Goal: Transaction & Acquisition: Purchase product/service

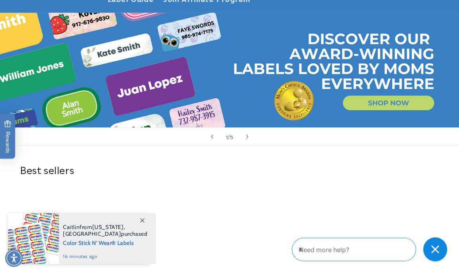
scroll to position [159, 0]
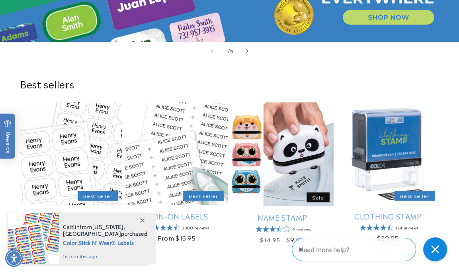
click at [141, 219] on icon at bounding box center [142, 220] width 4 height 4
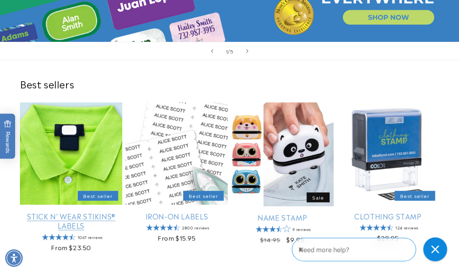
click at [74, 211] on link "Stick N' Wear Stikins® Labels" at bounding box center [71, 220] width 102 height 19
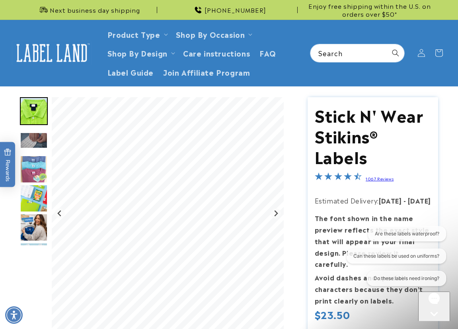
click at [44, 53] on img at bounding box center [52, 53] width 80 height 25
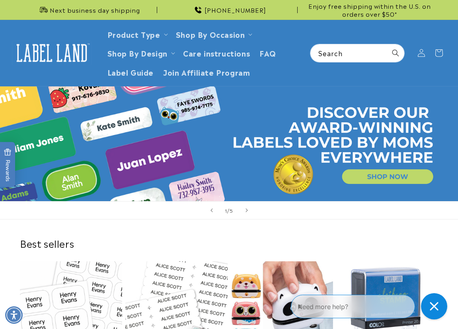
drag, startPoint x: 441, startPoint y: 303, endPoint x: 336, endPoint y: 294, distance: 105.4
click at [441, 303] on div "Close gorgias live chat" at bounding box center [434, 306] width 18 height 18
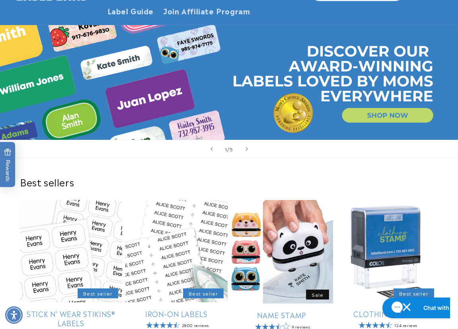
scroll to position [119, 0]
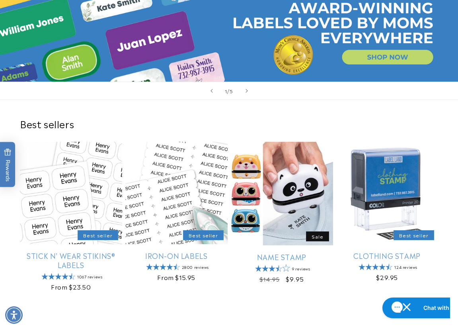
click at [148, 109] on div "Best sellers Stick N' Wear Stikins® Labels Best seller Stick N' Wear Stikins® L…" at bounding box center [229, 206] width 458 height 212
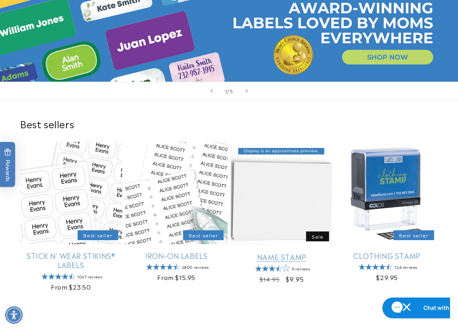
click at [282, 252] on link "Name Stamp" at bounding box center [282, 256] width 102 height 9
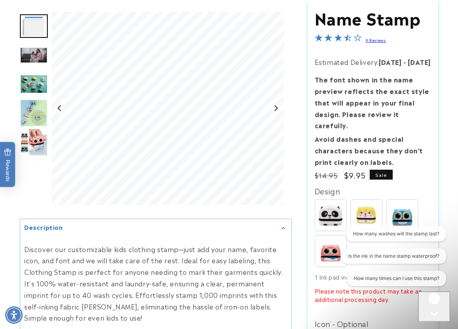
scroll to position [119, 0]
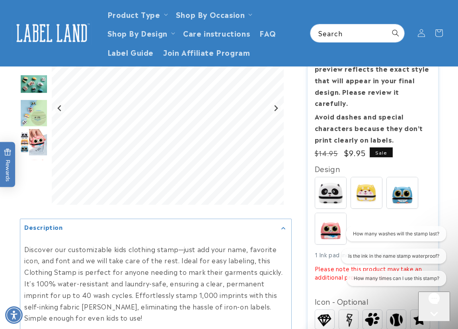
scroll to position [0, 0]
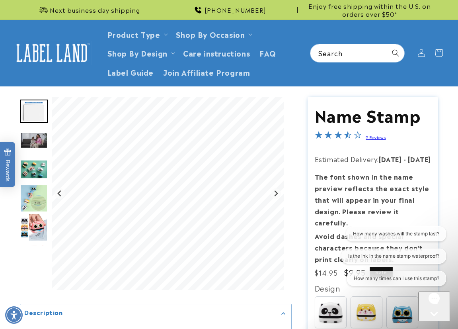
click at [53, 64] on img at bounding box center [52, 53] width 80 height 25
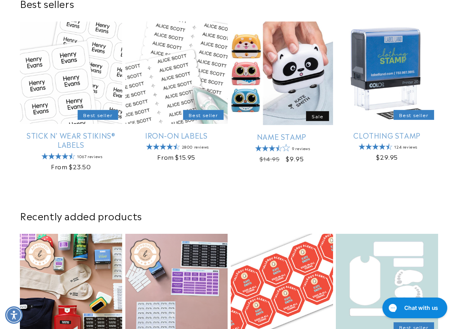
scroll to position [278, 0]
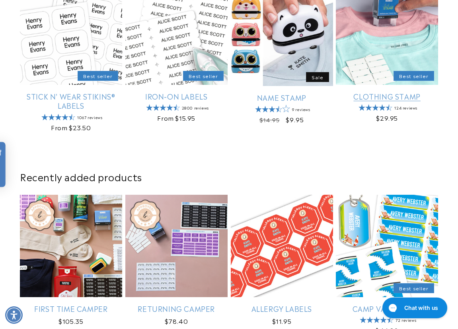
click at [387, 91] on link "Clothing Stamp" at bounding box center [387, 95] width 102 height 9
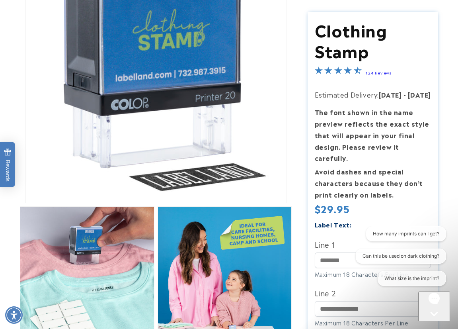
drag, startPoint x: 447, startPoint y: 137, endPoint x: 426, endPoint y: 140, distance: 20.6
click at [332, 263] on input "Line 1" at bounding box center [373, 260] width 117 height 16
paste input "**********"
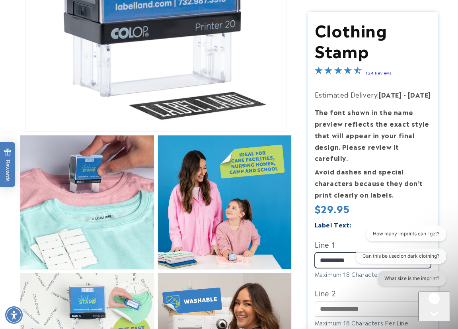
scroll to position [239, 0]
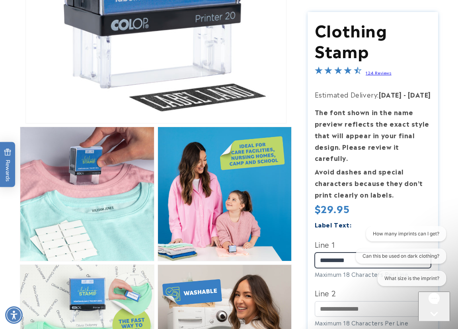
type input "**********"
click at [438, 323] on div "Close gorgias live chat" at bounding box center [433, 328] width 25 height 10
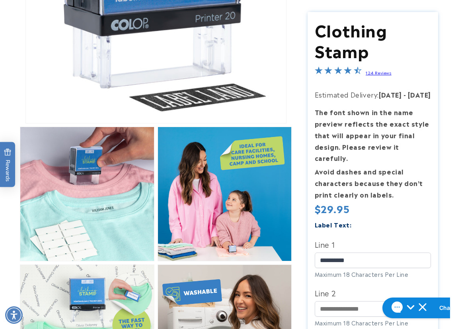
drag, startPoint x: 451, startPoint y: 210, endPoint x: 445, endPoint y: 211, distance: 6.9
click at [451, 210] on div "Skip to product information Open media 1 in modal Open media 2 in modal Open me…" at bounding box center [229, 303] width 458 height 891
click at [329, 298] on label "Line 2" at bounding box center [373, 292] width 117 height 13
click at [329, 301] on input "Line 2" at bounding box center [373, 309] width 117 height 16
click at [333, 311] on input "Line 2" at bounding box center [373, 309] width 117 height 16
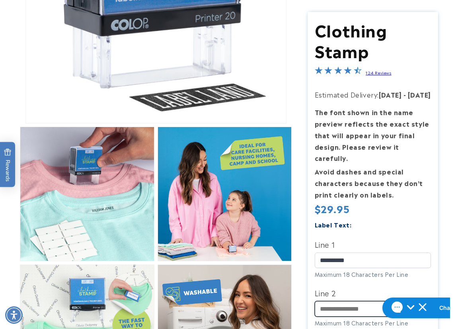
paste input "**********"
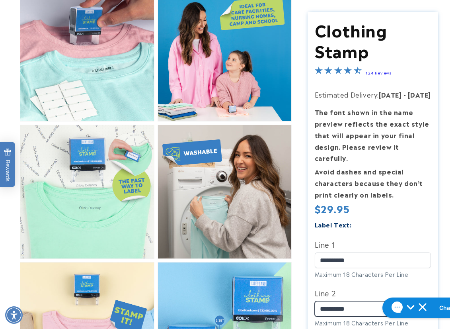
scroll to position [398, 0]
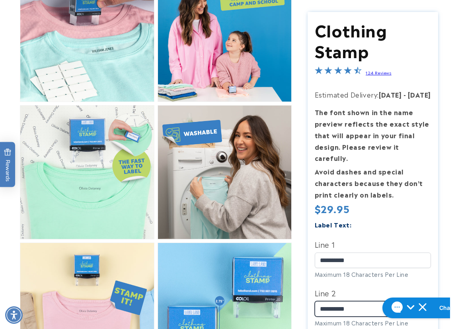
click at [332, 310] on input "**********" at bounding box center [373, 309] width 117 height 16
click at [344, 307] on input "**********" at bounding box center [373, 309] width 117 height 16
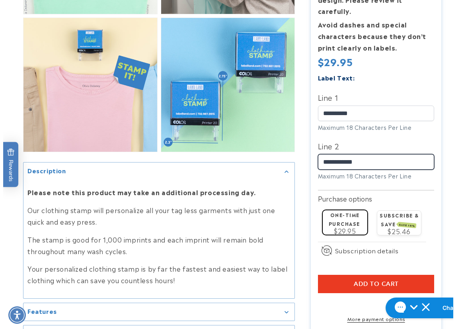
scroll to position [636, 0]
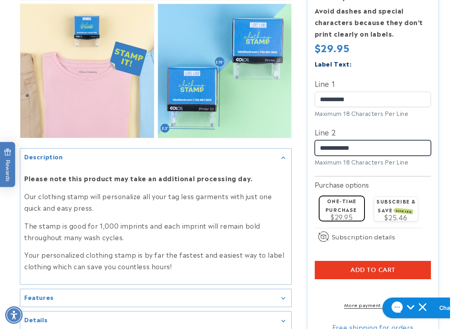
type input "**********"
click at [319, 267] on button "Add to cart" at bounding box center [373, 270] width 117 height 18
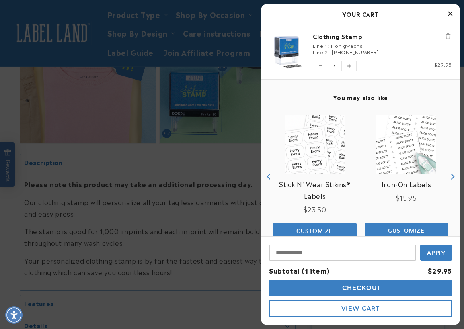
drag, startPoint x: 293, startPoint y: 288, endPoint x: 293, endPoint y: 281, distance: 6.8
click at [293, 288] on button "Checkout" at bounding box center [360, 287] width 183 height 16
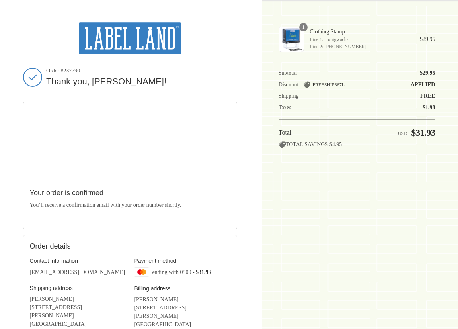
click at [335, 205] on div "Shopping cart Product image Description Quantity Price 1 Clothing Stamp Line 1:…" at bounding box center [356, 164] width 157 height 284
click at [323, 204] on div "Shopping cart Product image Description Quantity Price 1 Clothing Stamp Line 1:…" at bounding box center [356, 164] width 157 height 284
click at [307, 215] on div "Shopping cart Product image Description Quantity Price 1 Clothing Stamp Line 1:…" at bounding box center [356, 164] width 157 height 284
click at [323, 181] on div "Shopping cart Product image Description Quantity Price 1 Clothing Stamp Line 1:…" at bounding box center [356, 164] width 157 height 284
click at [390, 214] on div "Shopping cart Product image Description Quantity Price 1 Clothing Stamp Line 1:…" at bounding box center [356, 164] width 157 height 284
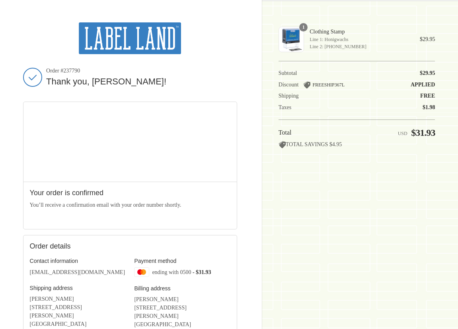
click at [117, 39] on img at bounding box center [130, 38] width 102 height 32
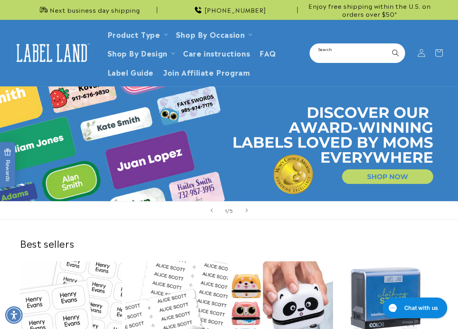
click at [341, 56] on input "Search" at bounding box center [357, 53] width 94 height 18
paste input "**********"
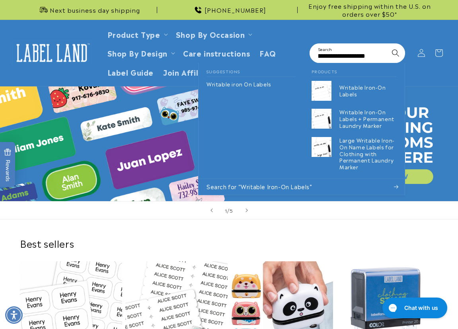
type input "**********"
click at [394, 54] on icon "Search" at bounding box center [395, 53] width 8 height 8
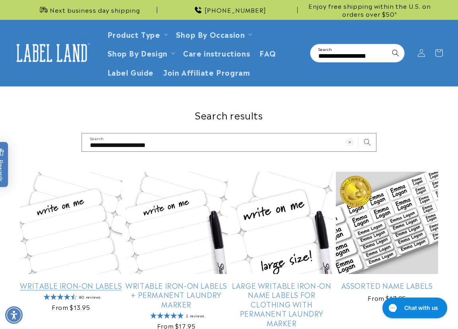
click at [54, 280] on link "Writable Iron-On Labels" at bounding box center [71, 284] width 102 height 9
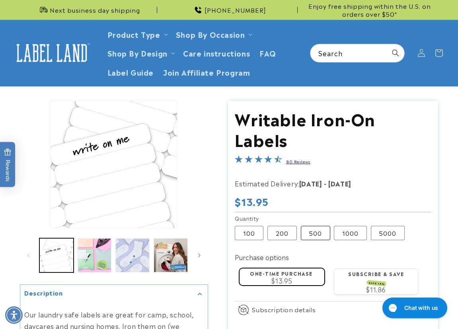
click at [314, 236] on label "500 Variant sold out or unavailable" at bounding box center [315, 233] width 29 height 14
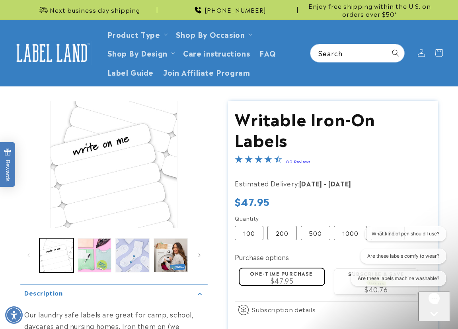
click at [450, 175] on div "Skip to product information Open media 1 in modal Open media 2 in modal Open me…" at bounding box center [229, 270] width 458 height 338
click at [342, 234] on label "1000 Variant sold out or unavailable" at bounding box center [350, 233] width 33 height 14
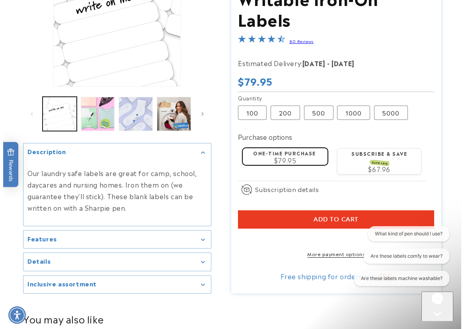
scroll to position [159, 0]
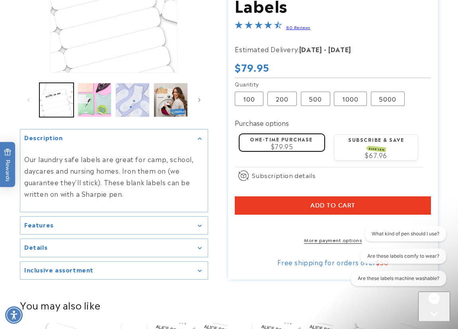
click at [251, 200] on button "Add to cart" at bounding box center [333, 205] width 196 height 18
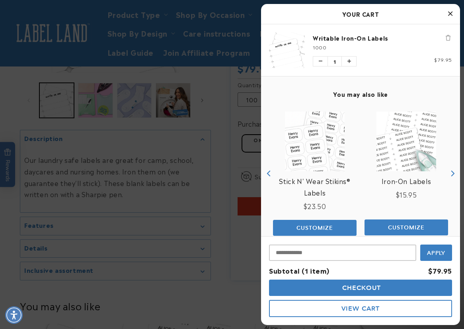
click at [304, 289] on button "Checkout" at bounding box center [360, 287] width 183 height 16
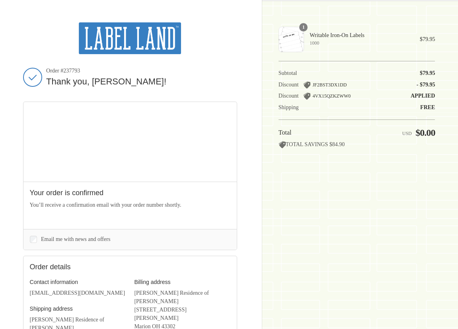
drag, startPoint x: 323, startPoint y: 225, endPoint x: 328, endPoint y: 220, distance: 7.0
click at [323, 225] on div "Shopping cart Product image Description Quantity Price 1 Writable Iron-On Label…" at bounding box center [356, 164] width 157 height 284
drag, startPoint x: 438, startPoint y: 84, endPoint x: 419, endPoint y: 86, distance: 18.7
click at [419, 86] on div "Thank you for your purchase! Order #237793 Thank you, Amber Marmol! Your order …" at bounding box center [229, 237] width 458 height 474
drag, startPoint x: 419, startPoint y: 86, endPoint x: 434, endPoint y: 88, distance: 15.4
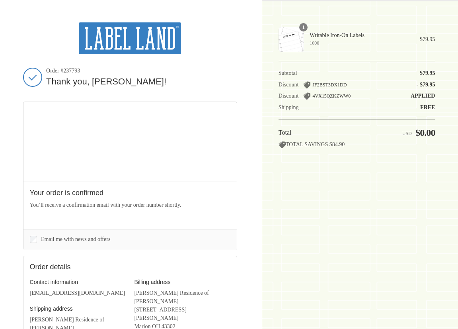
click at [434, 88] on td "- $79.95 $79.95 off total order price" at bounding box center [406, 83] width 57 height 12
drag, startPoint x: 437, startPoint y: 85, endPoint x: 422, endPoint y: 83, distance: 15.2
click at [422, 83] on div "Thank you for your purchase! Order #237793 Thank you, Amber Marmol! Your order …" at bounding box center [229, 237] width 458 height 474
click at [423, 83] on span "- $79.95" at bounding box center [425, 85] width 19 height 6
click at [436, 84] on div "Thank you for your purchase! Order #237793 Thank you, Amber Marmol! Your order …" at bounding box center [229, 237] width 458 height 474
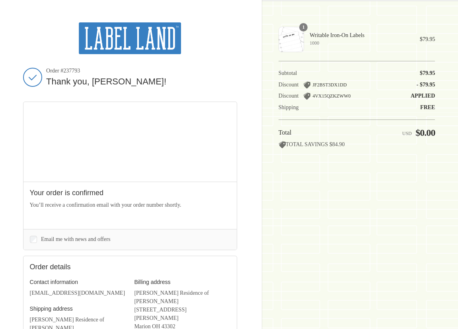
drag, startPoint x: 436, startPoint y: 73, endPoint x: 422, endPoint y: 72, distance: 14.3
click at [422, 72] on div "Thank you for your purchase! Order #237793 Thank you, Amber Marmol! Your order …" at bounding box center [229, 237] width 458 height 474
click at [422, 72] on span "$79.95" at bounding box center [428, 73] width 16 height 6
drag, startPoint x: 420, startPoint y: 72, endPoint x: 435, endPoint y: 71, distance: 14.3
click at [435, 71] on span "$79.95" at bounding box center [428, 73] width 16 height 6
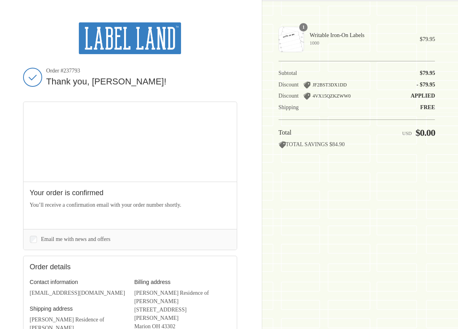
copy span "$79.95"
click at [360, 239] on div "Shopping cart Product image Description Quantity Price 1 Writable Iron-On Label…" at bounding box center [356, 164] width 157 height 284
drag, startPoint x: 82, startPoint y: 71, endPoint x: 47, endPoint y: 69, distance: 35.4
click at [47, 69] on span "Order #237793" at bounding box center [141, 70] width 191 height 7
copy span "Order #237793"
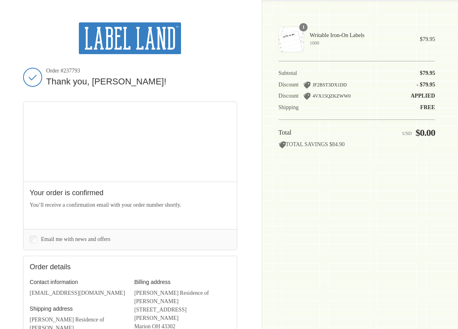
click at [348, 199] on div "Shopping cart Product image Description Quantity Price 1 Writable Iron-On Label…" at bounding box center [356, 164] width 157 height 284
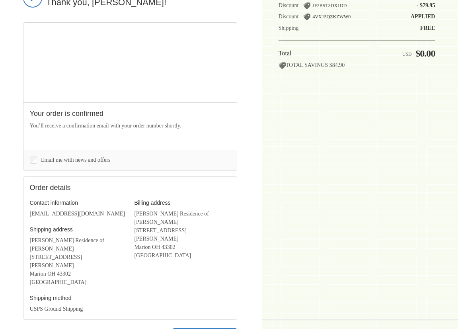
scroll to position [80, 0]
drag, startPoint x: 158, startPoint y: 222, endPoint x: 171, endPoint y: 213, distance: 16.3
click at [171, 213] on address "Amber Marmol Kingston Residence of Marion 464 James Way Marion OH 43302 United …" at bounding box center [182, 234] width 96 height 50
copy address "Kingston Residence of Marion"
click at [343, 148] on div "Shopping cart Product image Description Quantity Price 1 Writable Iron-On Label…" at bounding box center [356, 85] width 157 height 284
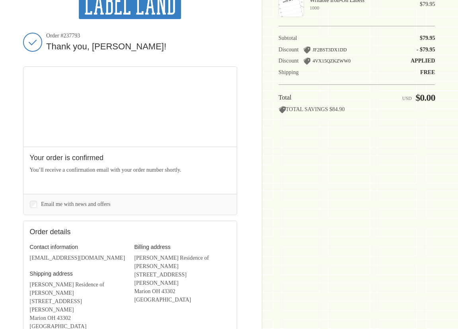
scroll to position [0, 0]
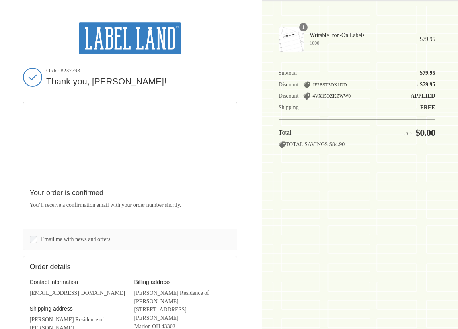
drag, startPoint x: 81, startPoint y: 69, endPoint x: 47, endPoint y: 68, distance: 33.8
click at [47, 68] on span "Order #237793" at bounding box center [141, 70] width 191 height 7
copy span "Order #237793"
drag, startPoint x: 263, startPoint y: 214, endPoint x: 224, endPoint y: 230, distance: 42.1
click at [264, 214] on aside "Thank you for your purchase! Order summary Shopping cart Product image Descript…" at bounding box center [348, 237] width 173 height 474
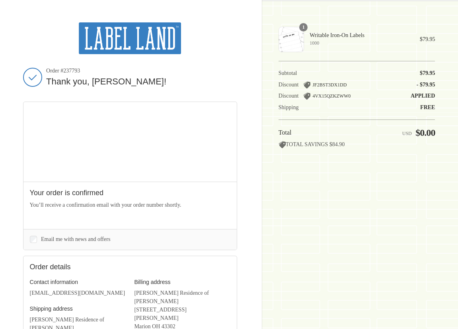
drag, startPoint x: 185, startPoint y: 298, endPoint x: 170, endPoint y: 291, distance: 17.1
click at [170, 291] on address "Amber Marmol Kingston Residence of Marion 464 James Way Marion OH 43302 United …" at bounding box center [182, 313] width 96 height 50
copy address "Kingston Residence of Marion"
click at [363, 209] on div "Shopping cart Product image Description Quantity Price 1 Writable Iron-On Label…" at bounding box center [356, 164] width 157 height 284
click at [128, 48] on img at bounding box center [130, 38] width 102 height 32
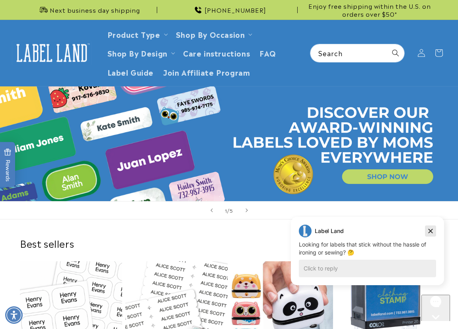
click at [433, 231] on icon "Dismiss campaign" at bounding box center [430, 231] width 8 height 10
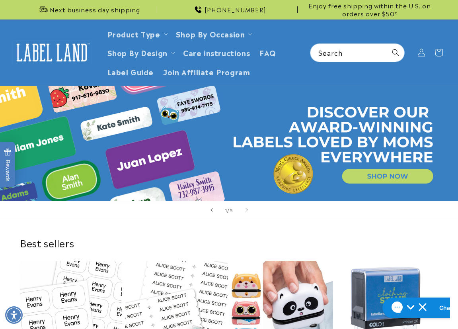
scroll to position [159, 0]
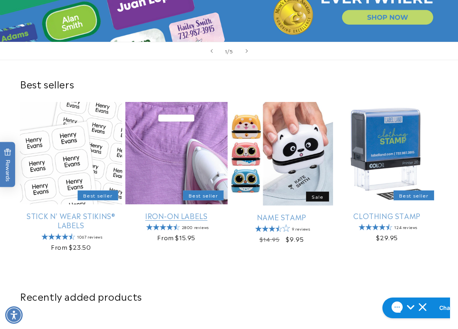
click at [174, 211] on link "Iron-On Labels" at bounding box center [176, 215] width 102 height 9
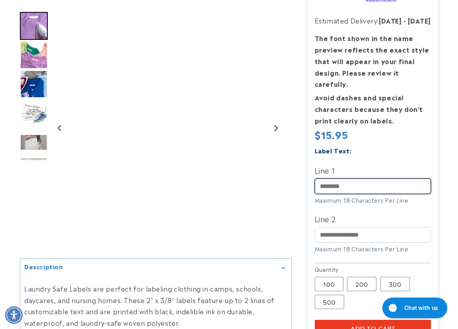
click at [329, 185] on input "Line 1" at bounding box center [373, 186] width 117 height 16
paste input "*******"
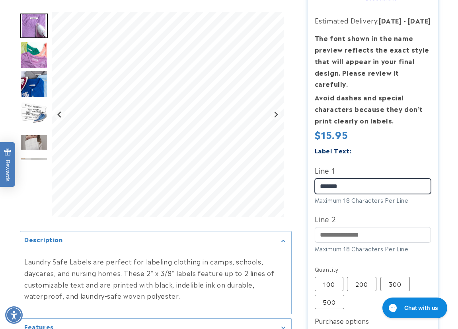
type input "*******"
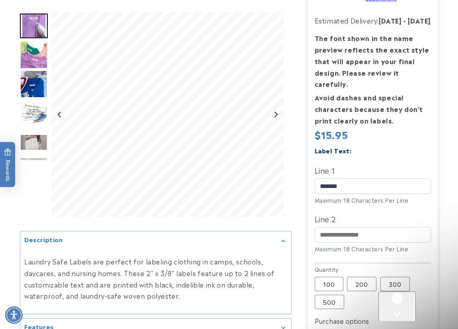
click at [445, 118] on div at bounding box center [229, 213] width 458 height 550
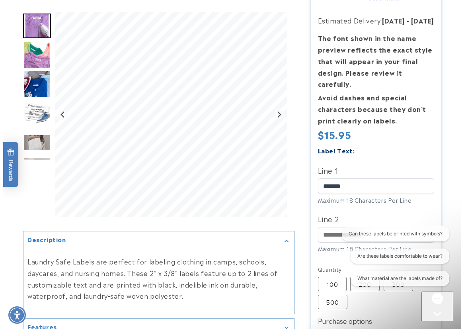
scroll to position [438, 0]
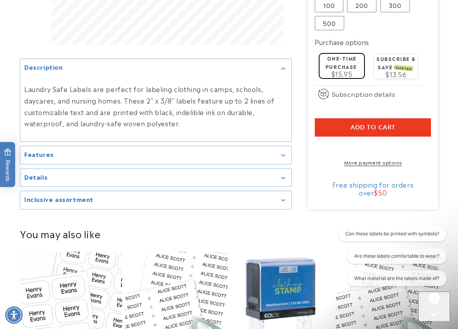
click at [348, 127] on button "Add to cart" at bounding box center [373, 127] width 117 height 18
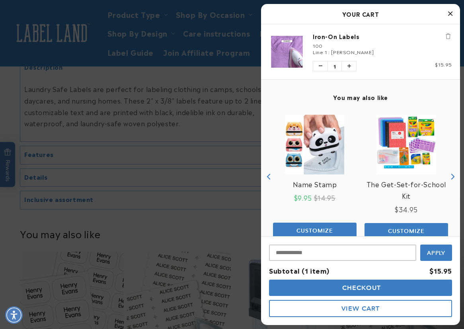
click at [308, 288] on button "Checkout" at bounding box center [360, 287] width 183 height 16
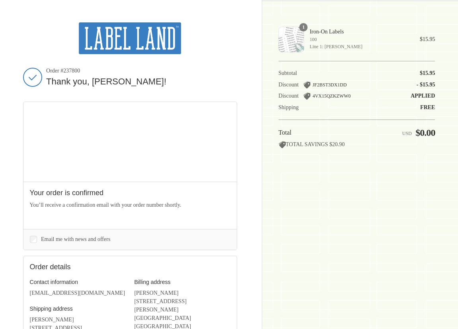
click at [452, 217] on div "Thank you for your purchase! Order #237800 Thank you, [PERSON_NAME]! Your order…" at bounding box center [229, 233] width 458 height 466
click at [136, 45] on img at bounding box center [130, 38] width 102 height 32
